Goal: Find specific page/section: Find specific page/section

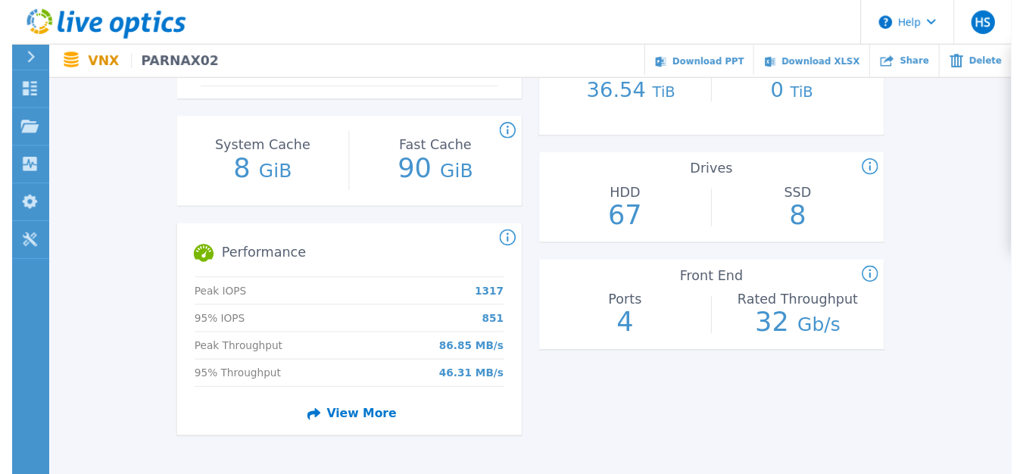
scroll to position [457, 0]
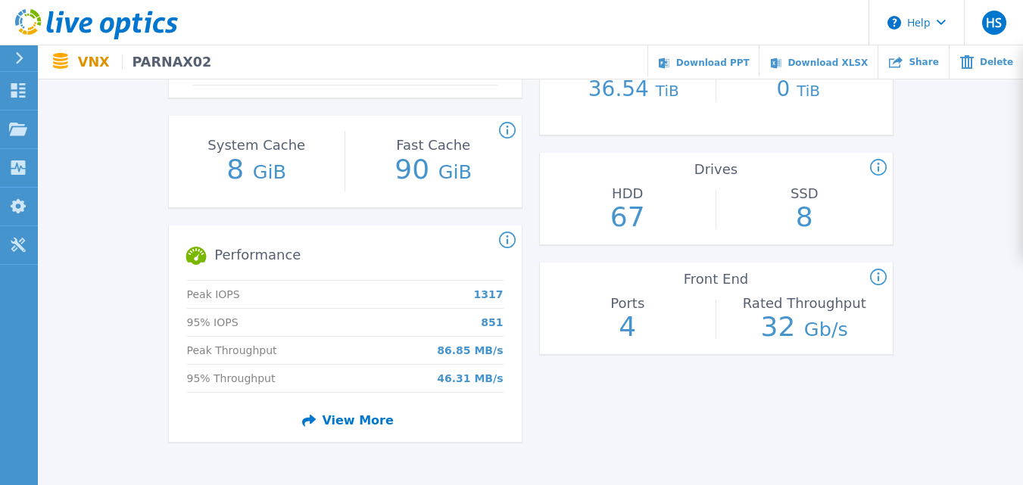
click at [631, 328] on p "4" at bounding box center [626, 326] width 17 height 31
click at [878, 277] on icon at bounding box center [878, 276] width 2 height 9
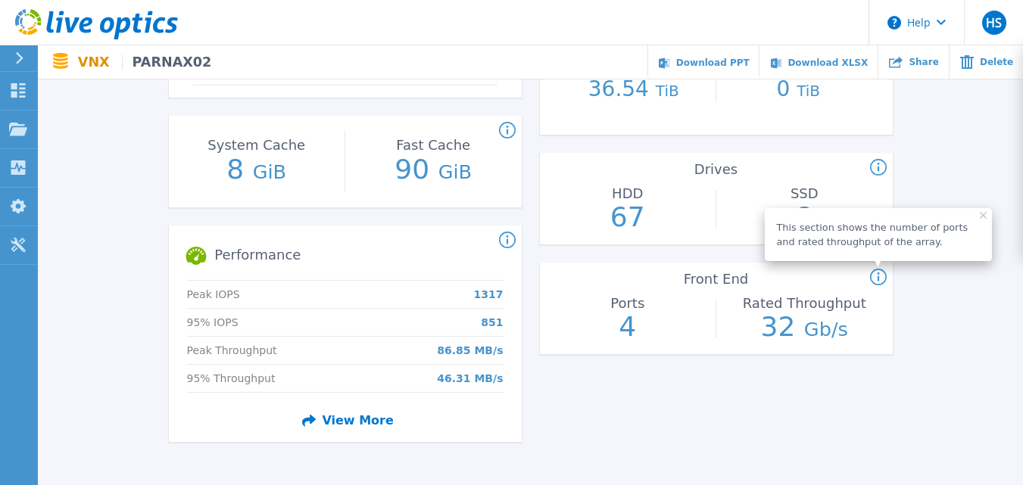
click at [783, 333] on p "32 Gb/s" at bounding box center [804, 326] width 87 height 31
click at [621, 329] on p "4" at bounding box center [626, 326] width 17 height 31
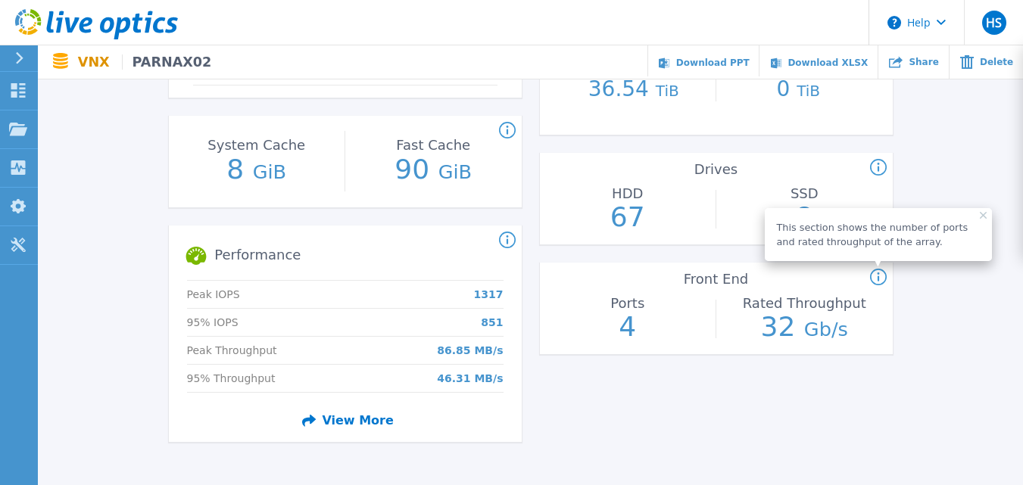
click at [621, 329] on p "4" at bounding box center [626, 326] width 17 height 31
click at [26, 104] on link "Dashboard Dashboard" at bounding box center [19, 91] width 38 height 39
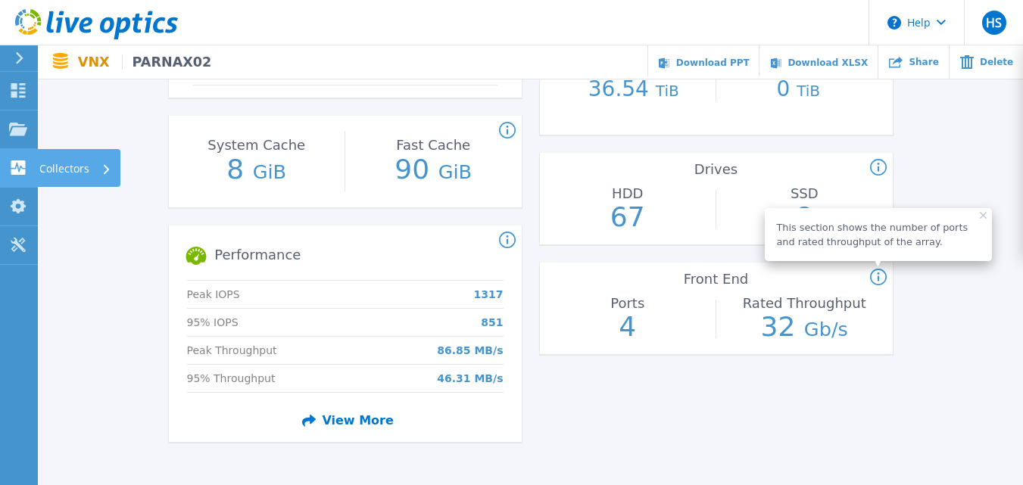
click at [20, 182] on link "Collectors Collectors" at bounding box center [19, 168] width 38 height 39
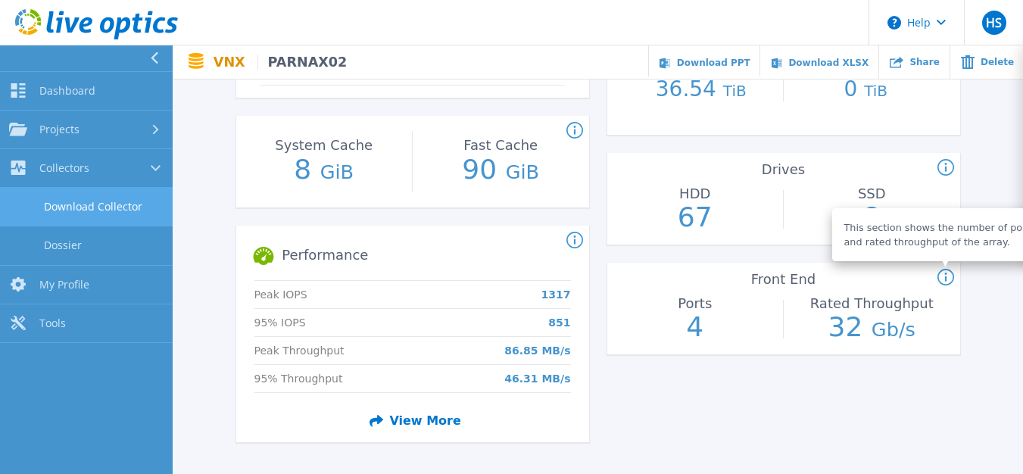
click at [121, 209] on link "Download Collector" at bounding box center [86, 207] width 173 height 39
